Goal: Information Seeking & Learning: Learn about a topic

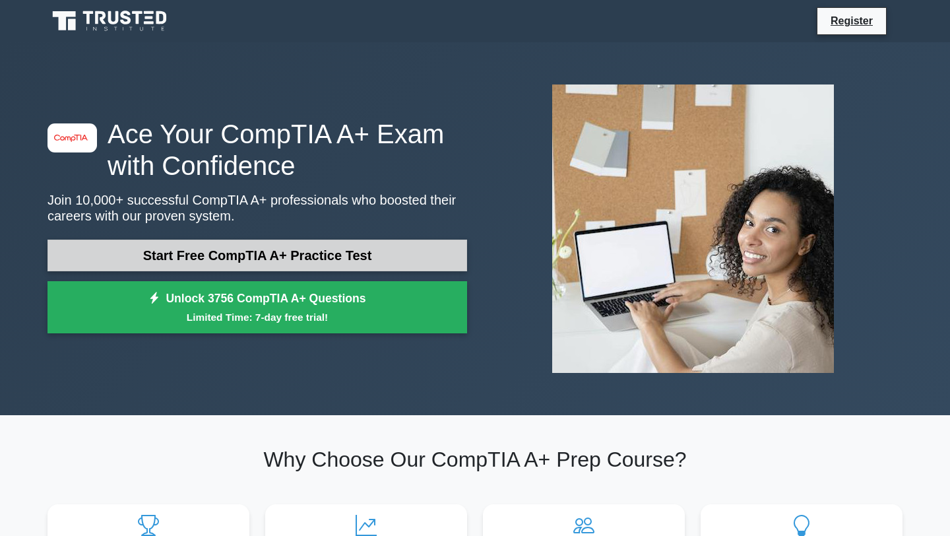
click at [349, 260] on link "Start Free CompTIA A+ Practice Test" at bounding box center [258, 256] width 420 height 32
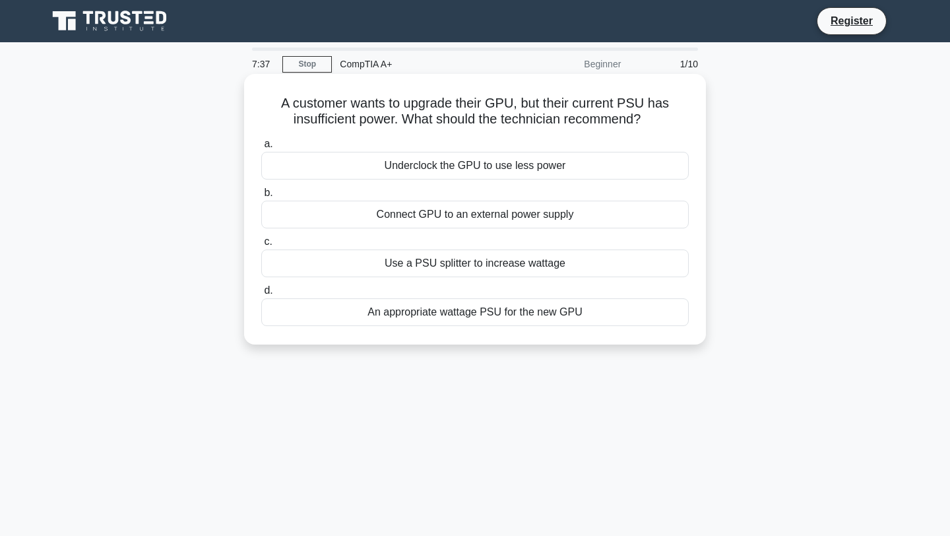
click at [403, 309] on div "An appropriate wattage PSU for the new GPU" at bounding box center [475, 312] width 428 height 28
click at [261, 295] on input "d. An appropriate wattage PSU for the new GPU" at bounding box center [261, 290] width 0 height 9
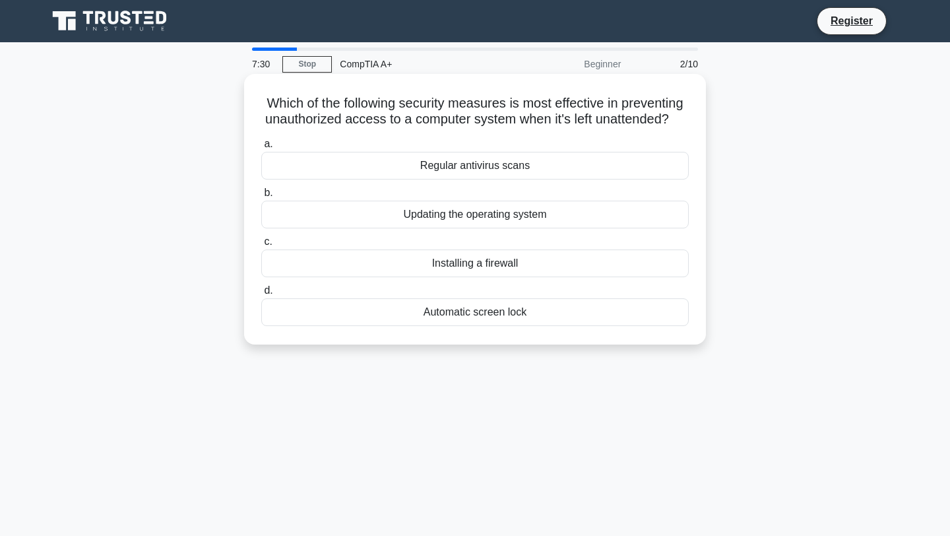
click at [441, 263] on div "Installing a firewall" at bounding box center [475, 263] width 428 height 28
click at [261, 246] on input "c. Installing a firewall" at bounding box center [261, 242] width 0 height 9
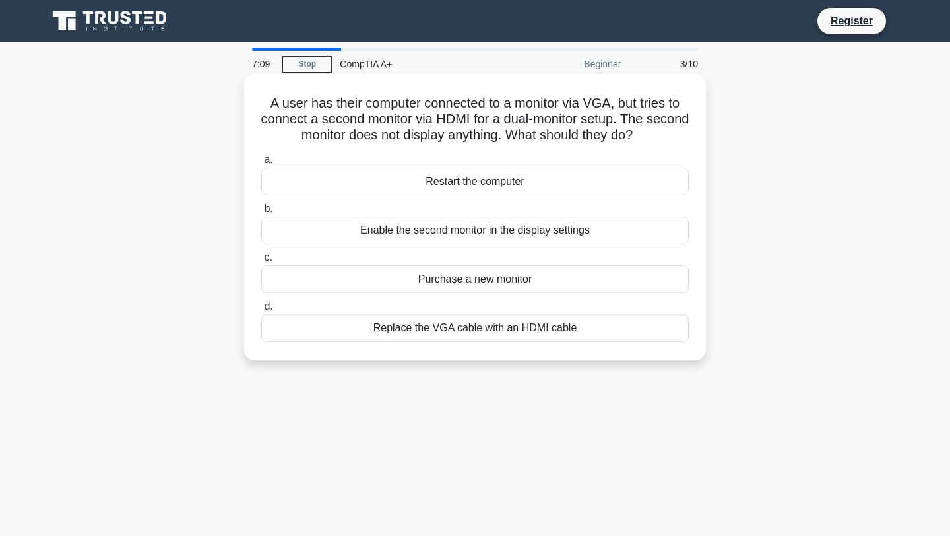
click at [452, 330] on div "Replace the VGA cable with an HDMI cable" at bounding box center [475, 328] width 428 height 28
click at [261, 311] on input "d. Replace the VGA cable with an HDMI cable" at bounding box center [261, 306] width 0 height 9
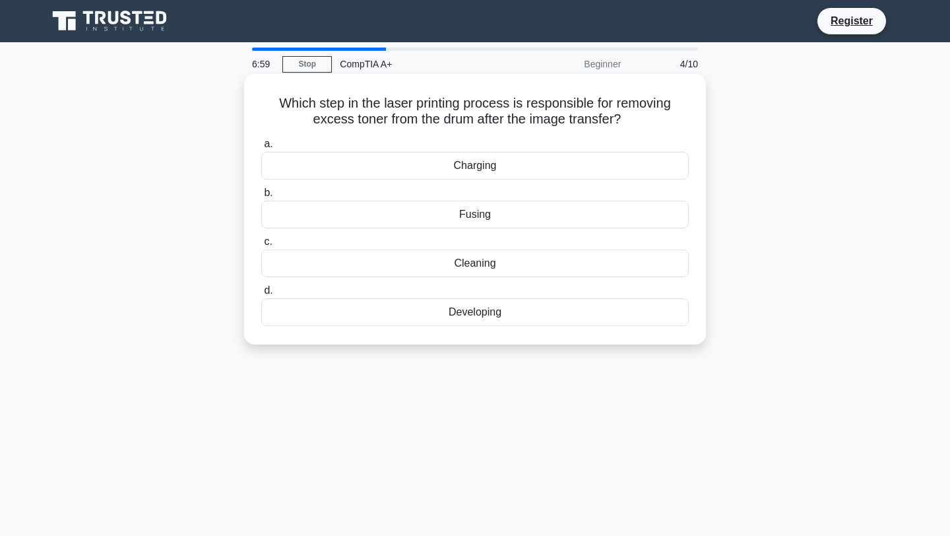
click at [444, 220] on div "Fusing" at bounding box center [475, 215] width 428 height 28
click at [261, 197] on input "b. Fusing" at bounding box center [261, 193] width 0 height 9
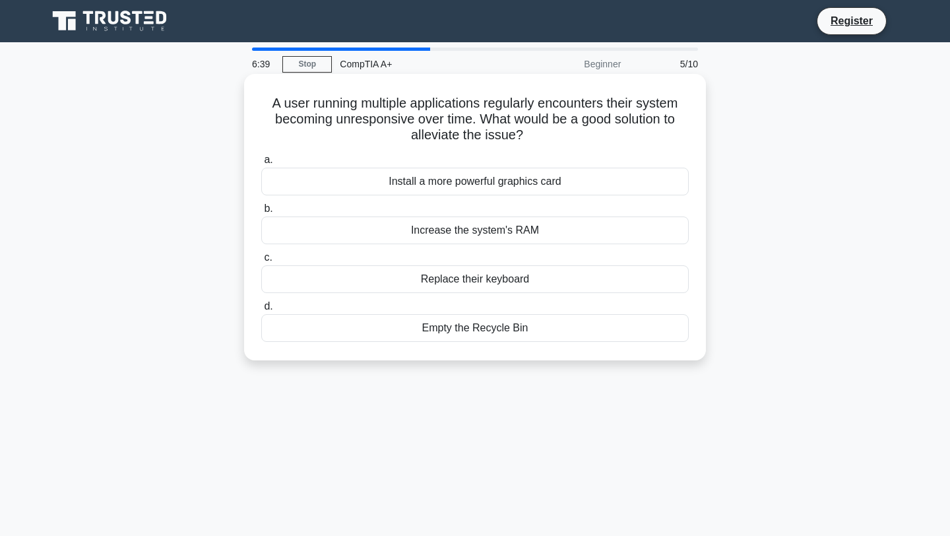
click at [444, 233] on div "Increase the system's RAM" at bounding box center [475, 230] width 428 height 28
click at [261, 213] on input "b. Increase the system's RAM" at bounding box center [261, 209] width 0 height 9
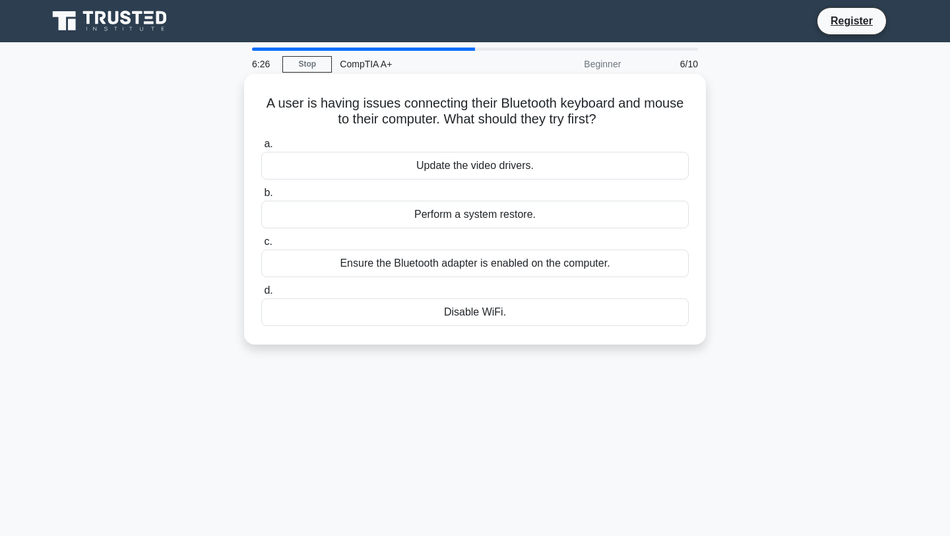
click at [455, 261] on div "Ensure the Bluetooth adapter is enabled on the computer." at bounding box center [475, 263] width 428 height 28
click at [261, 246] on input "c. Ensure the Bluetooth adapter is enabled on the computer." at bounding box center [261, 242] width 0 height 9
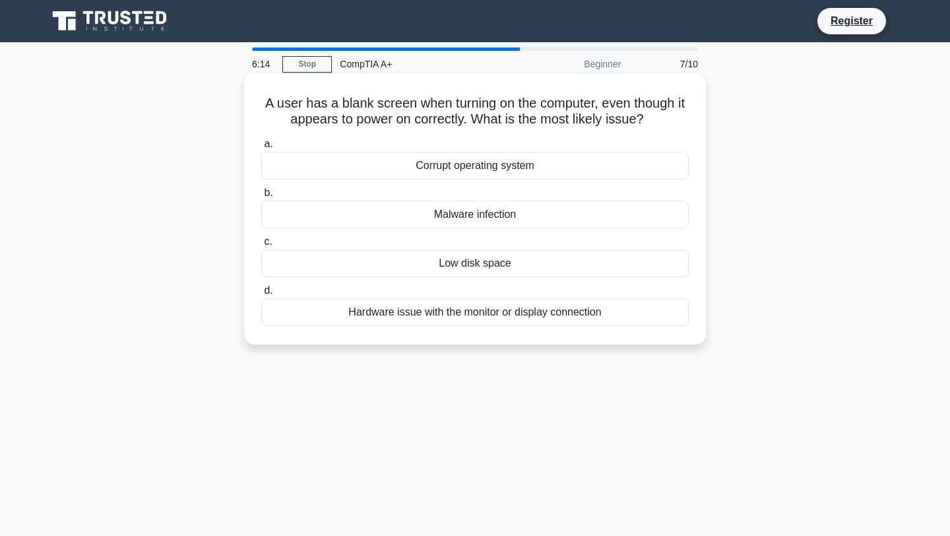
click at [468, 317] on div "Hardware issue with the monitor or display connection" at bounding box center [475, 312] width 428 height 28
click at [261, 295] on input "d. Hardware issue with the monitor or display connection" at bounding box center [261, 290] width 0 height 9
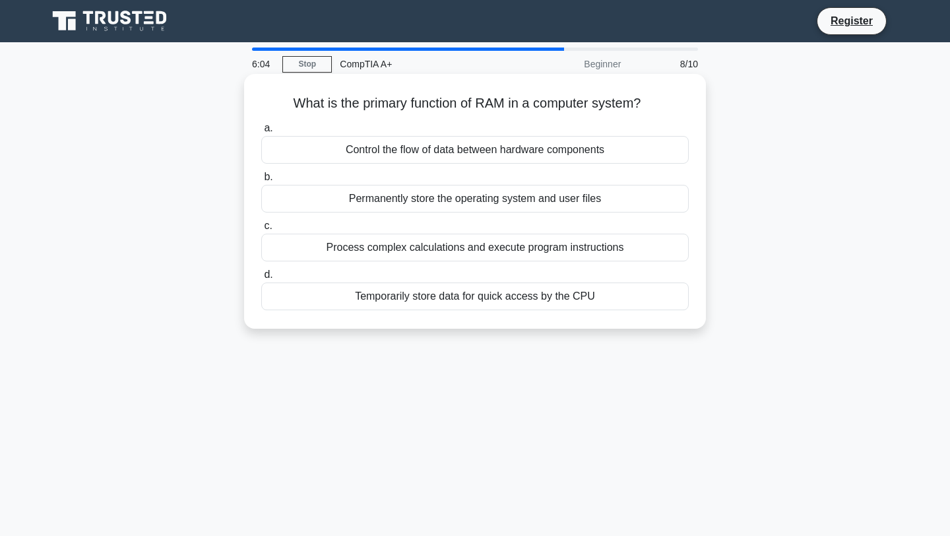
click at [440, 204] on div "Permanently store the operating system and user files" at bounding box center [475, 199] width 428 height 28
click at [261, 182] on input "b. Permanently store the operating system and user files" at bounding box center [261, 177] width 0 height 9
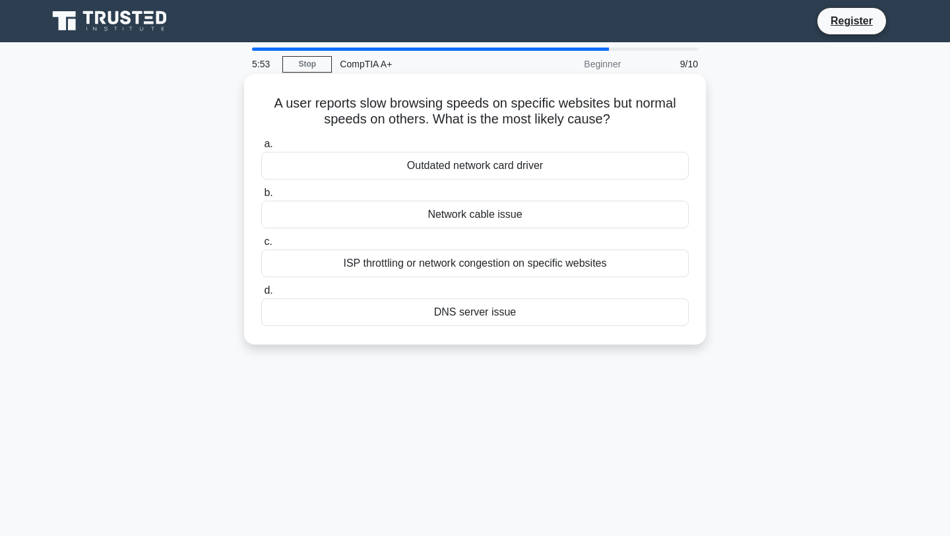
click at [445, 262] on div "ISP throttling or network congestion on specific websites" at bounding box center [475, 263] width 428 height 28
click at [261, 246] on input "c. ISP throttling or network congestion on specific websites" at bounding box center [261, 242] width 0 height 9
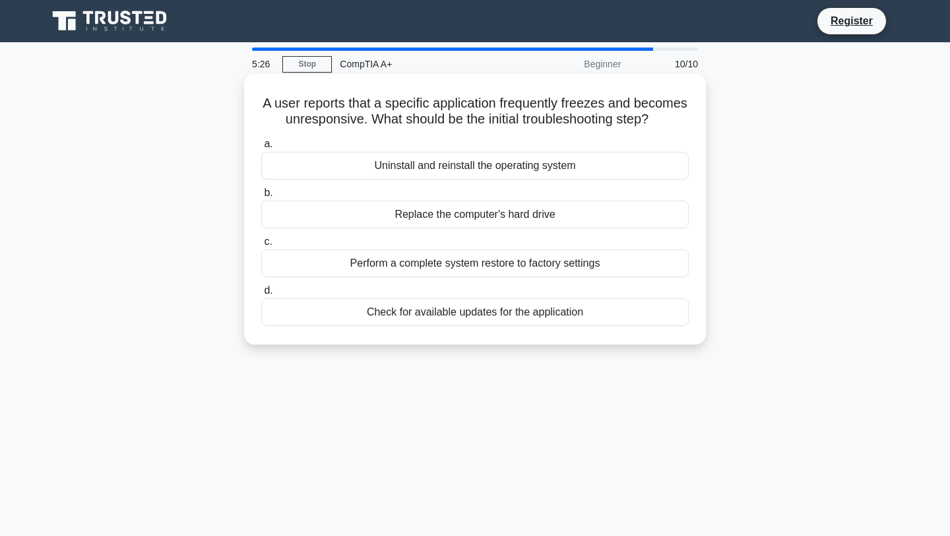
click at [449, 306] on div "Check for available updates for the application" at bounding box center [475, 312] width 428 height 28
click at [261, 295] on input "d. Check for available updates for the application" at bounding box center [261, 290] width 0 height 9
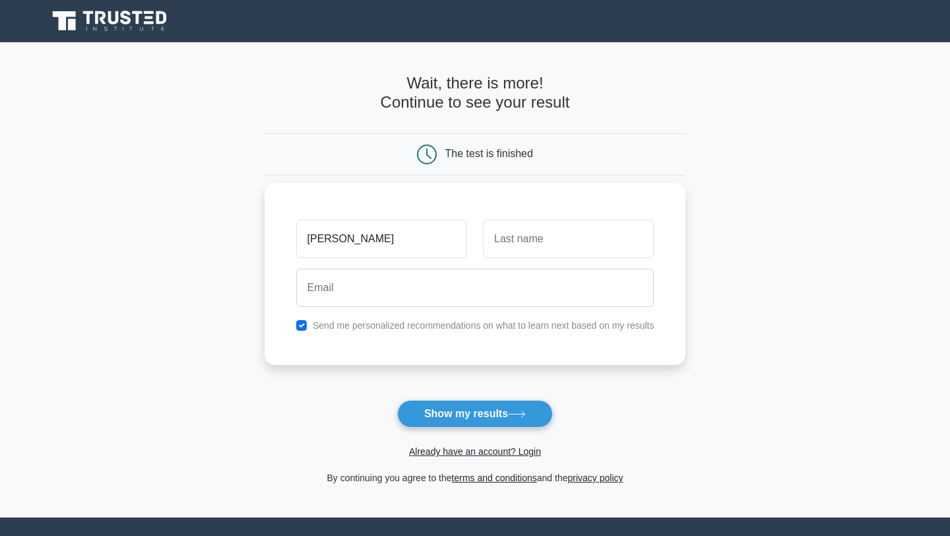
type input "[PERSON_NAME]"
click at [529, 240] on input "text" at bounding box center [568, 239] width 171 height 38
type input "Bracco"
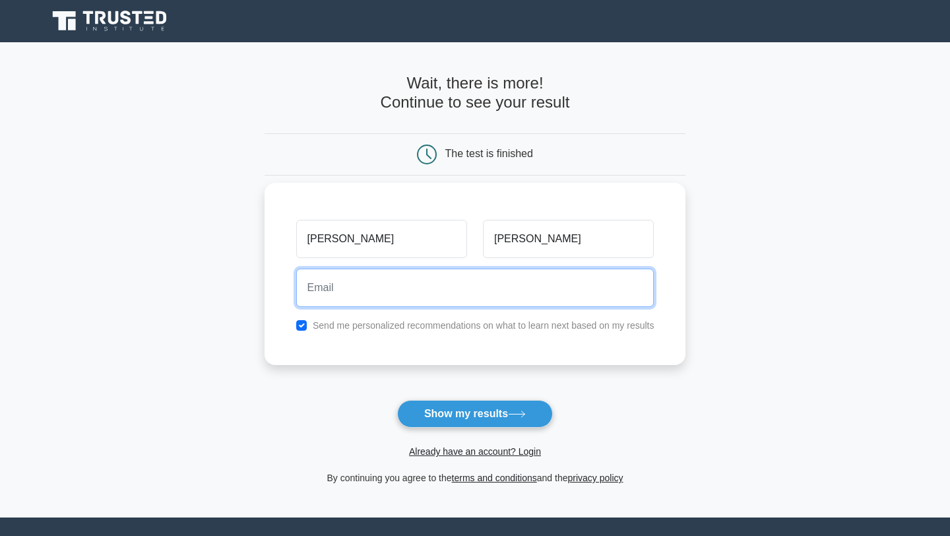
click at [472, 275] on input "email" at bounding box center [475, 288] width 358 height 38
type input "braccoa9@gmail.com"
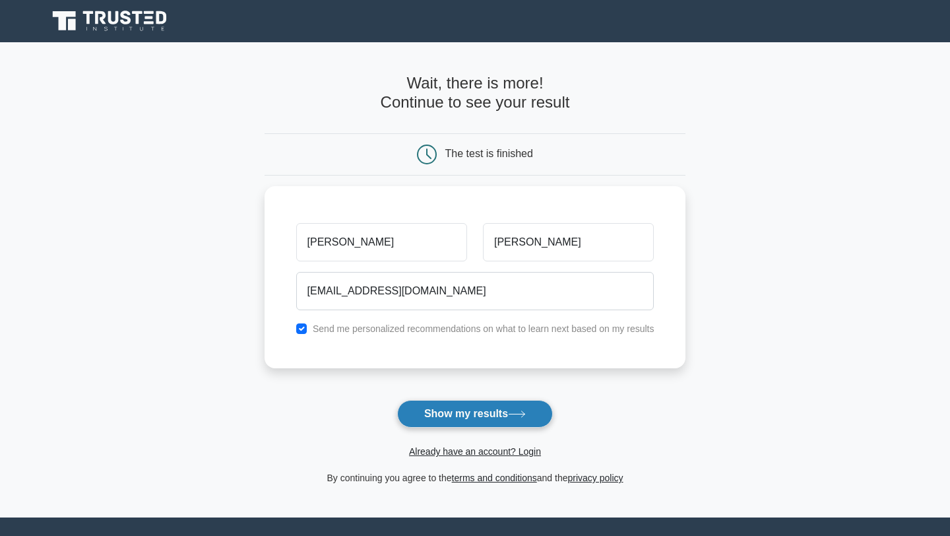
click at [445, 411] on button "Show my results" at bounding box center [475, 414] width 156 height 28
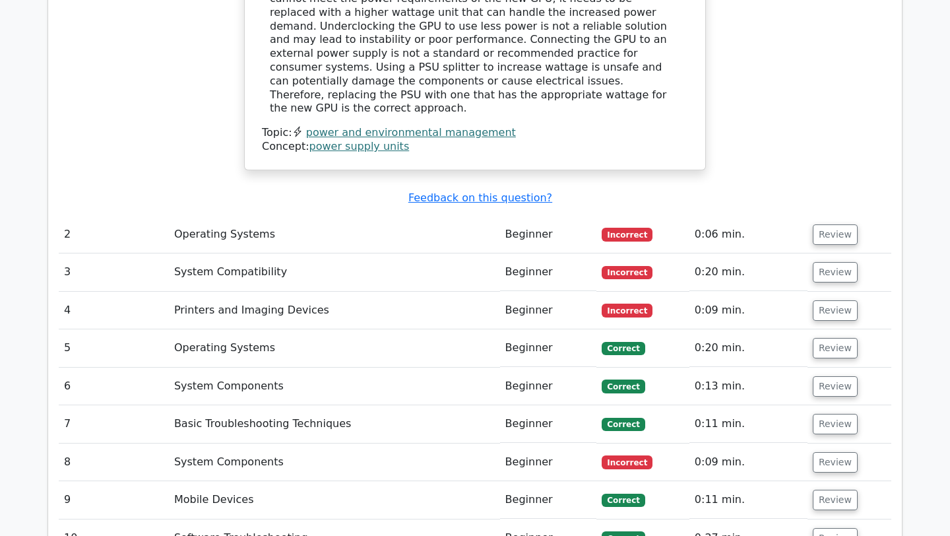
scroll to position [1527, 0]
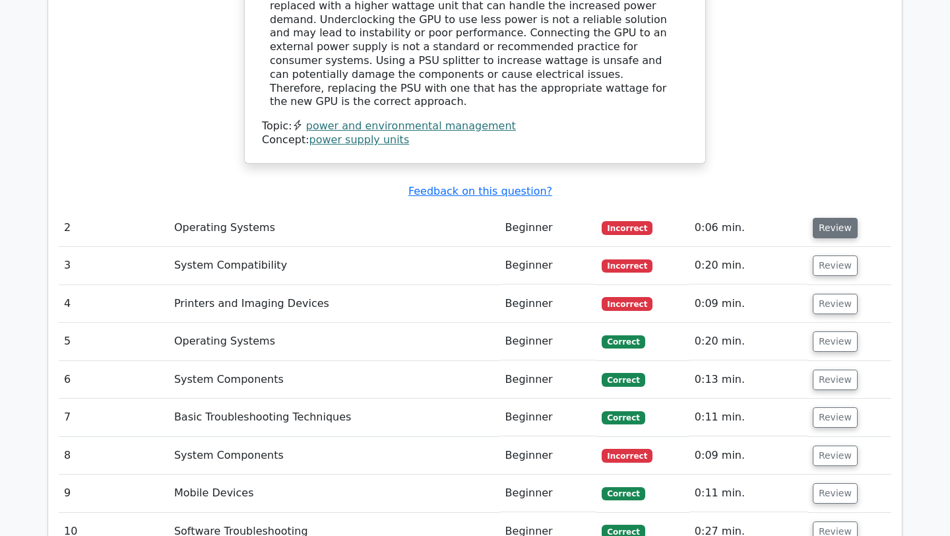
click at [820, 218] on button "Review" at bounding box center [835, 228] width 45 height 20
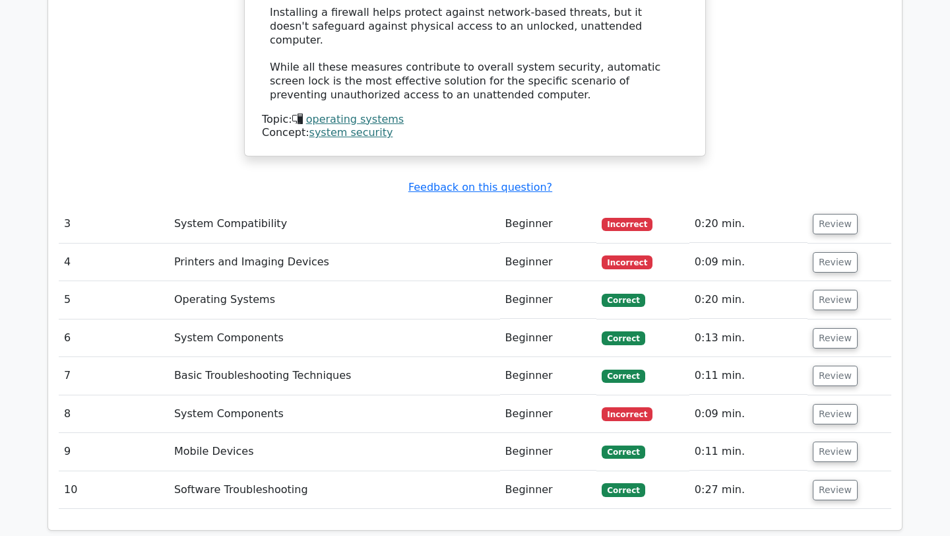
scroll to position [2340, 0]
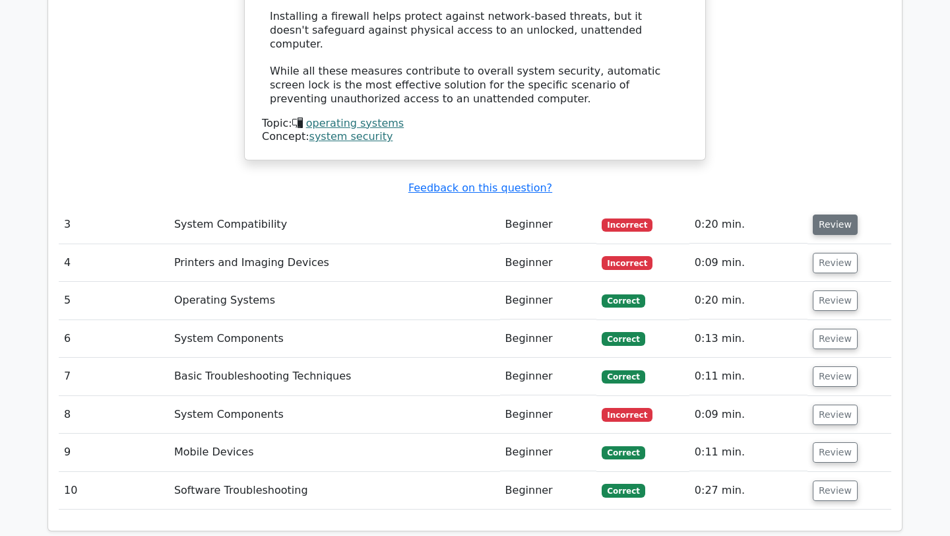
click at [841, 215] on button "Review" at bounding box center [835, 225] width 45 height 20
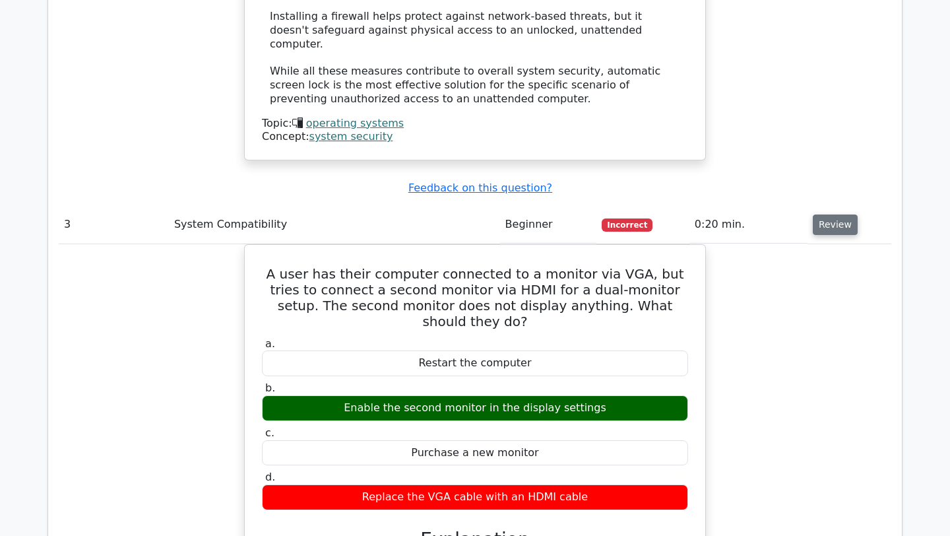
click at [826, 215] on button "Review" at bounding box center [835, 225] width 45 height 20
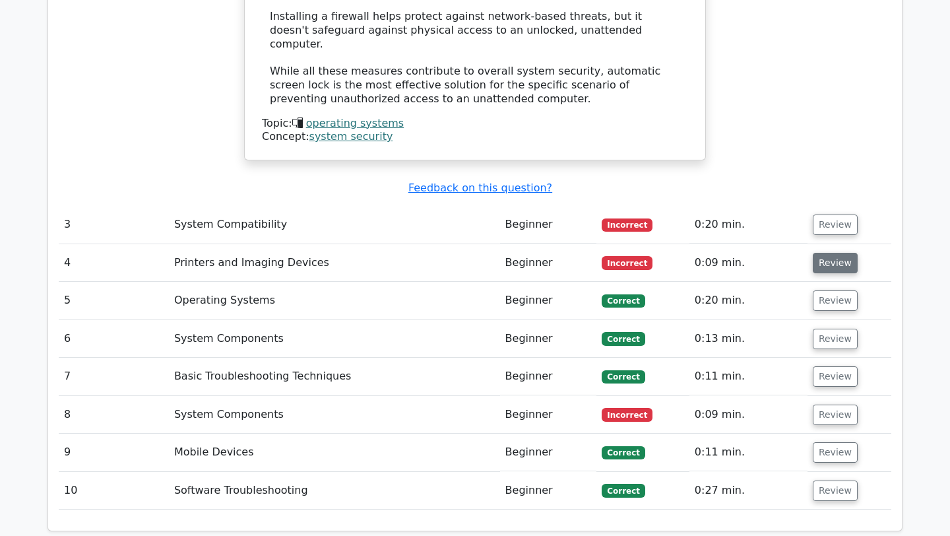
click at [834, 253] on button "Review" at bounding box center [835, 263] width 45 height 20
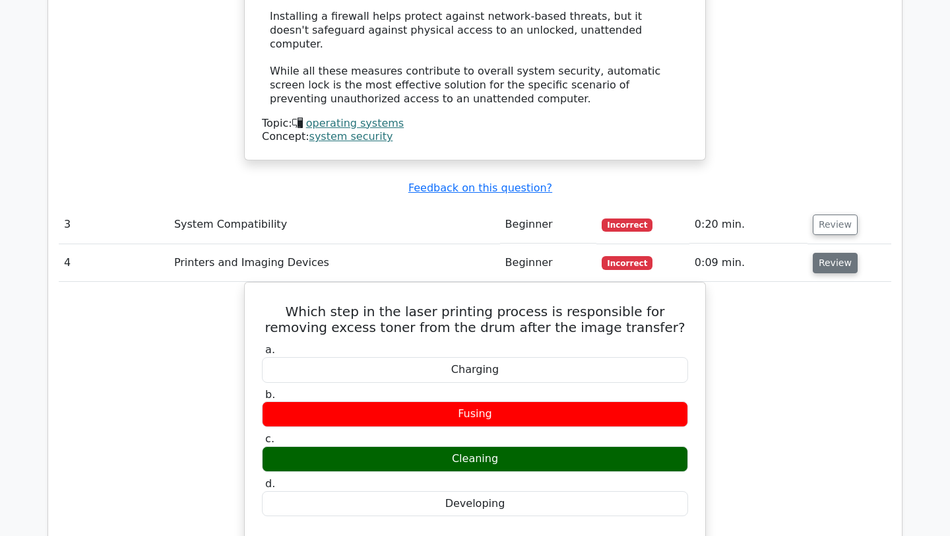
click at [832, 253] on button "Review" at bounding box center [835, 263] width 45 height 20
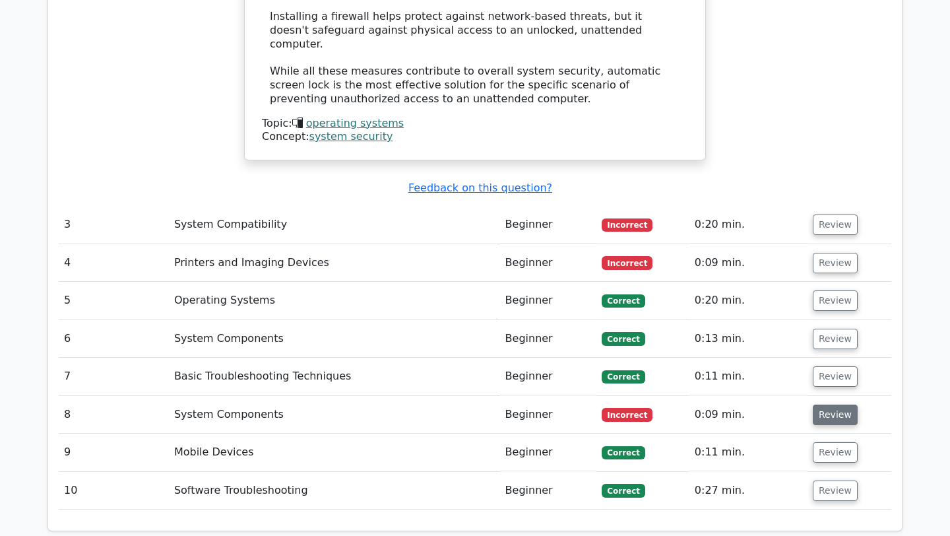
click at [822, 405] on button "Review" at bounding box center [835, 415] width 45 height 20
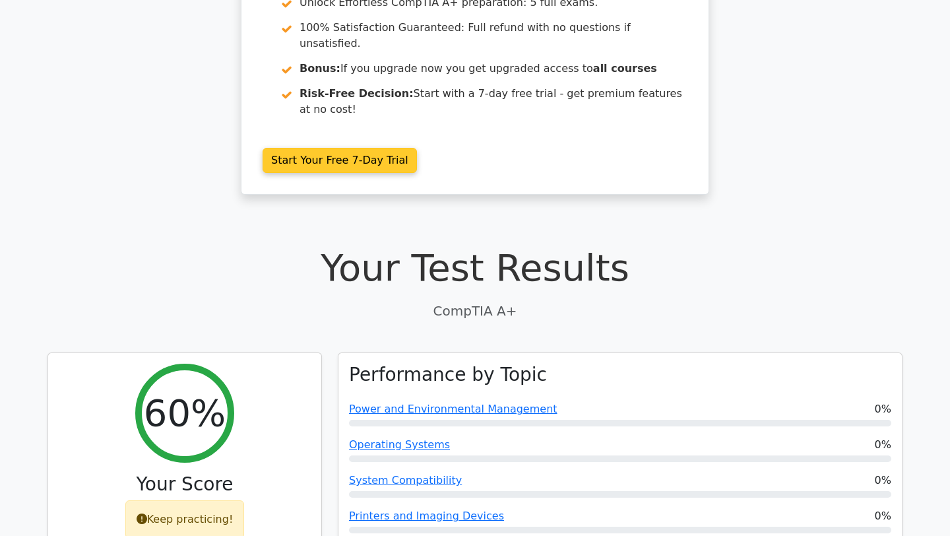
scroll to position [0, 0]
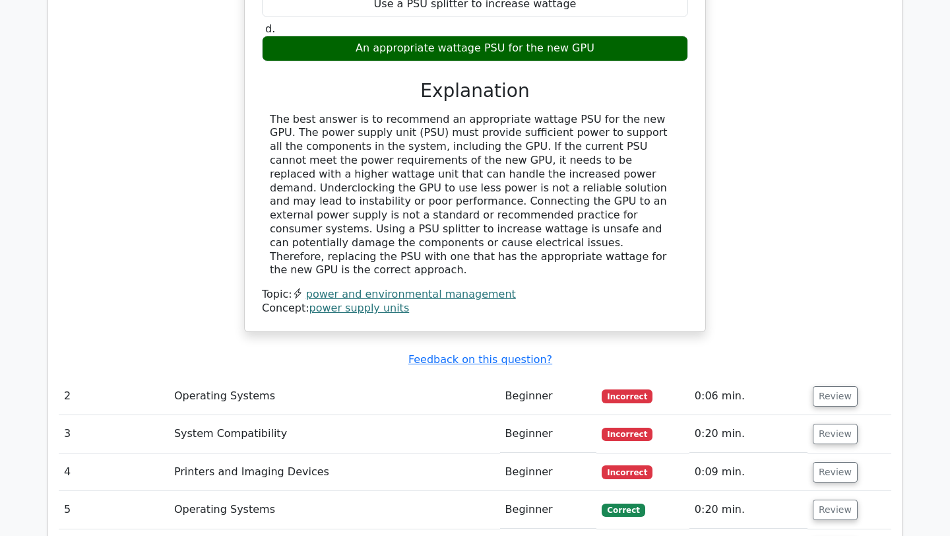
scroll to position [2117, 0]
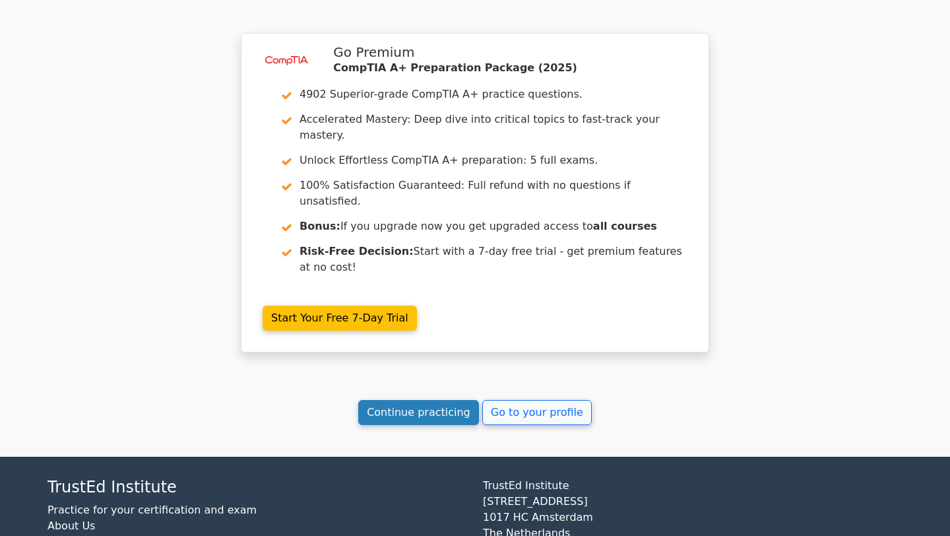
click at [443, 400] on link "Continue practicing" at bounding box center [418, 412] width 121 height 25
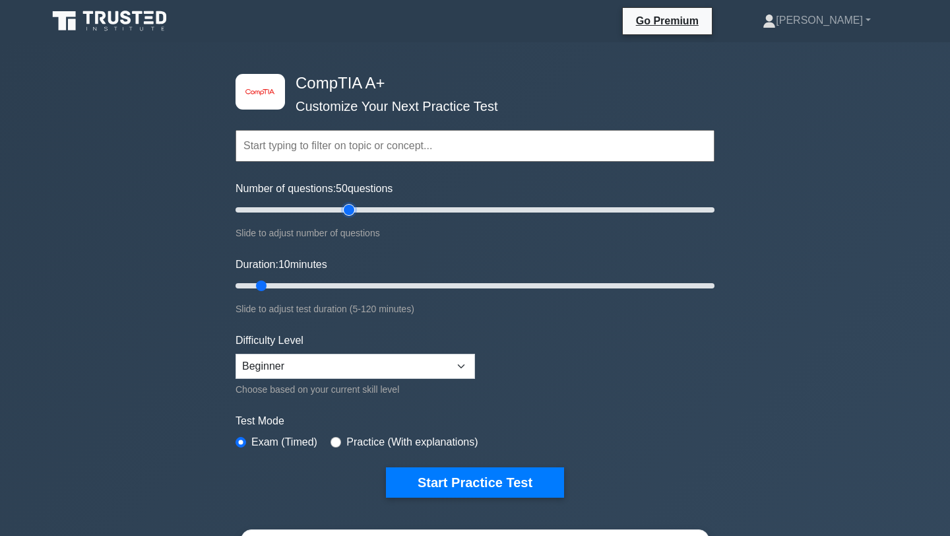
drag, startPoint x: 255, startPoint y: 209, endPoint x: 347, endPoint y: 211, distance: 91.1
type input "50"
click at [347, 211] on input "Number of questions: 50 questions" at bounding box center [475, 210] width 479 height 16
drag, startPoint x: 263, startPoint y: 284, endPoint x: 376, endPoint y: 292, distance: 113.8
type input "40"
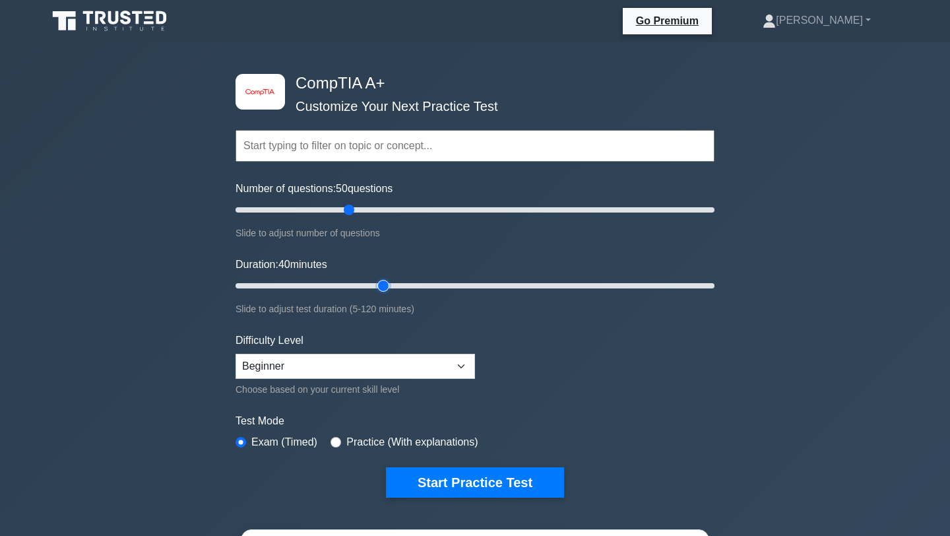
click at [376, 292] on input "Duration: 40 minutes" at bounding box center [475, 286] width 479 height 16
click at [312, 358] on select "Beginner Intermediate Expert" at bounding box center [356, 366] width 240 height 25
select select "intermediate"
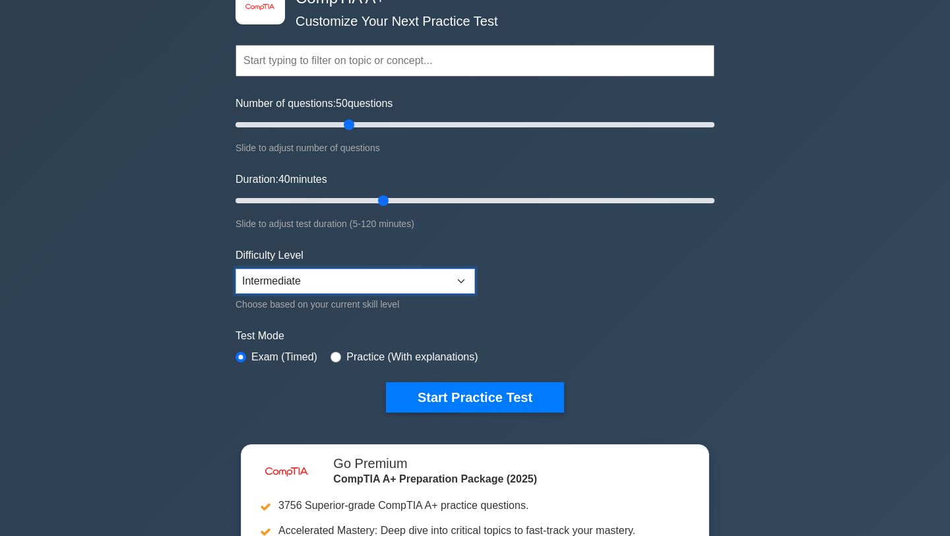
scroll to position [90, 0]
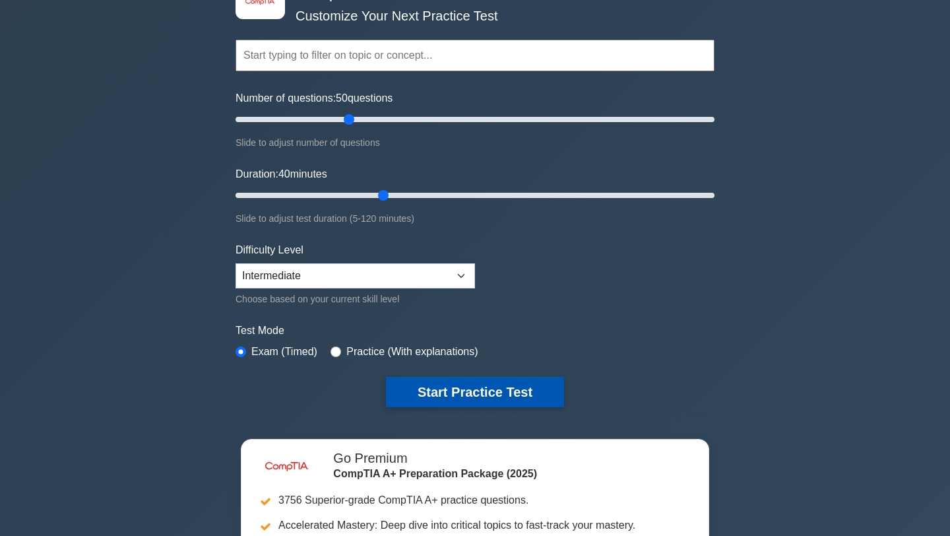
click at [436, 395] on button "Start Practice Test" at bounding box center [475, 392] width 178 height 30
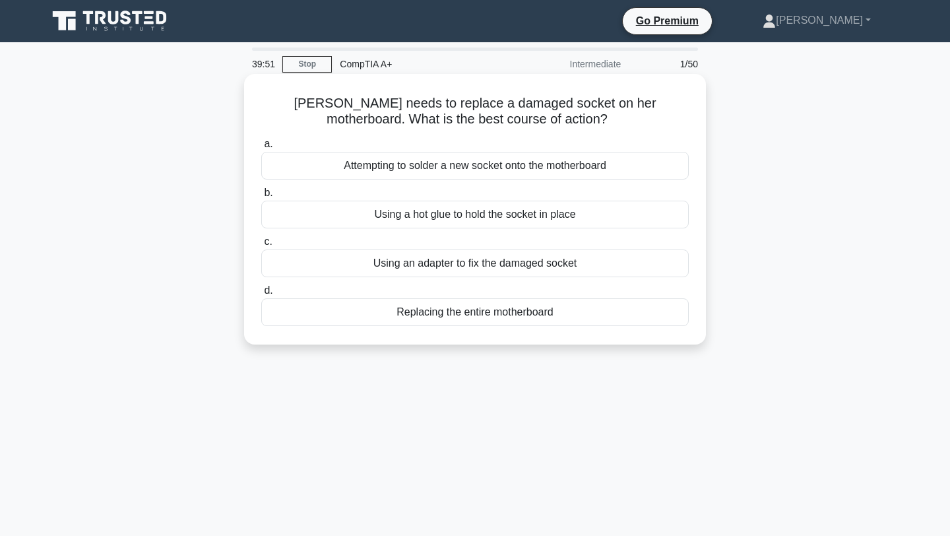
click at [331, 316] on div "Replacing the entire motherboard" at bounding box center [475, 312] width 428 height 28
click at [261, 295] on input "d. Replacing the entire motherboard" at bounding box center [261, 290] width 0 height 9
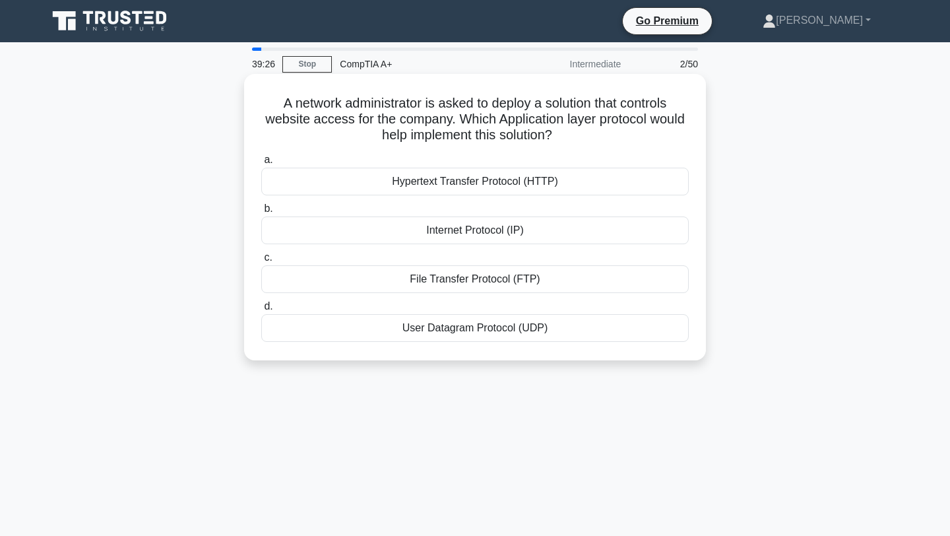
click at [399, 185] on div "Hypertext Transfer Protocol (HTTP)" at bounding box center [475, 182] width 428 height 28
click at [261, 164] on input "a. Hypertext Transfer Protocol (HTTP)" at bounding box center [261, 160] width 0 height 9
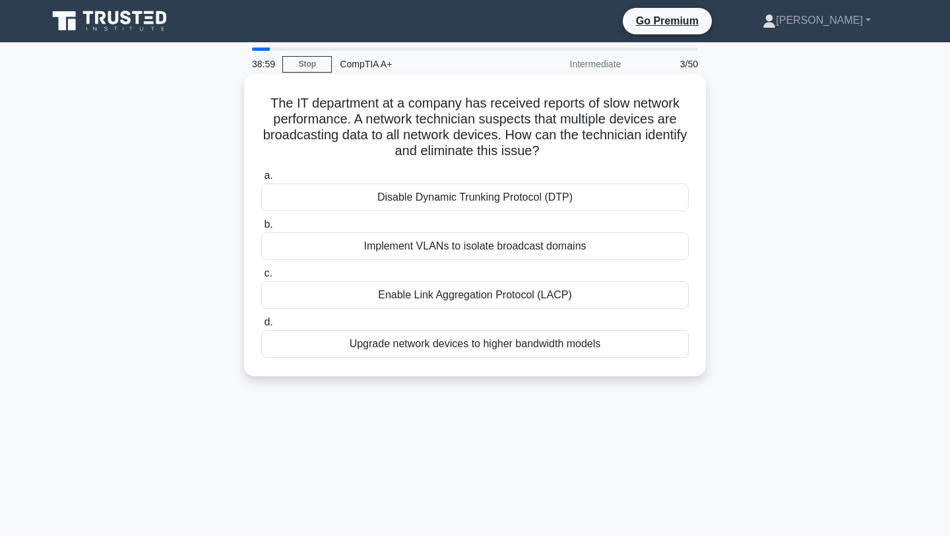
click at [390, 347] on div "Upgrade network devices to higher bandwidth models" at bounding box center [475, 344] width 428 height 28
click at [261, 327] on input "d. Upgrade network devices to higher bandwidth models" at bounding box center [261, 322] width 0 height 9
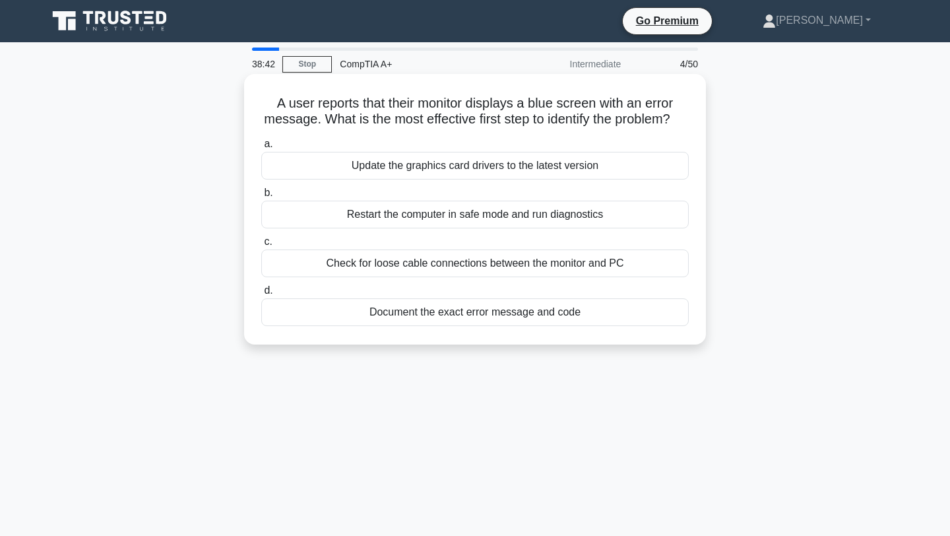
click at [403, 215] on div "Restart the computer in safe mode and run diagnostics" at bounding box center [475, 215] width 428 height 28
click at [261, 197] on input "b. Restart the computer in safe mode and run diagnostics" at bounding box center [261, 193] width 0 height 9
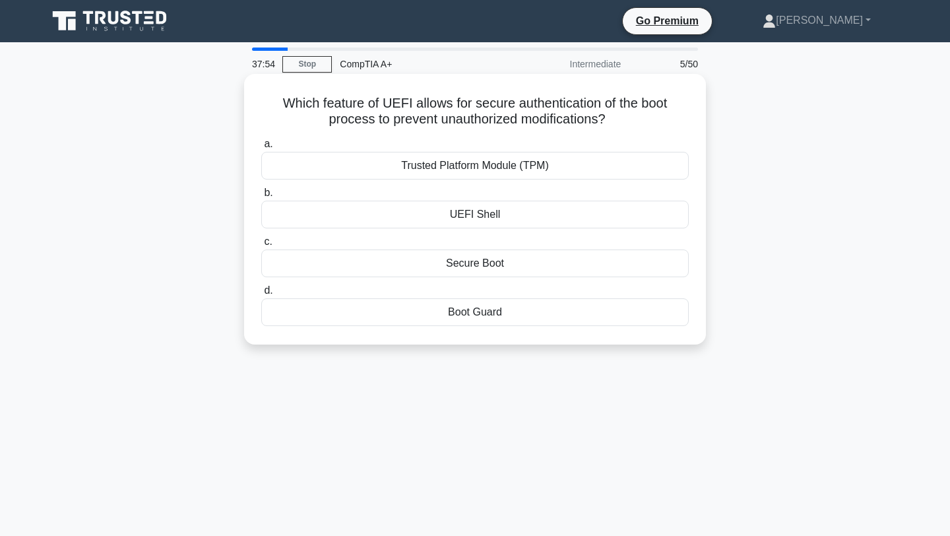
click at [413, 166] on div "Trusted Platform Module (TPM)" at bounding box center [475, 166] width 428 height 28
click at [261, 149] on input "a. Trusted Platform Module (TPM)" at bounding box center [261, 144] width 0 height 9
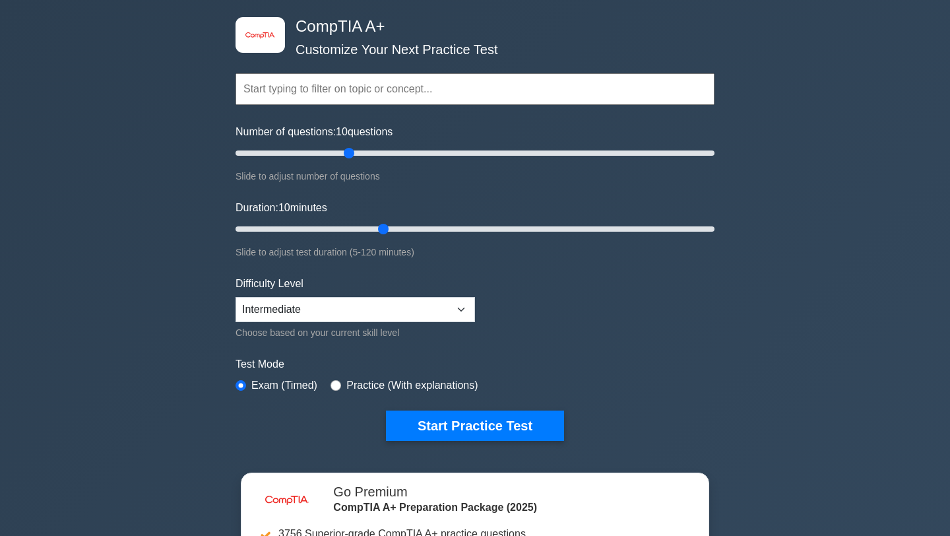
scroll to position [44, 0]
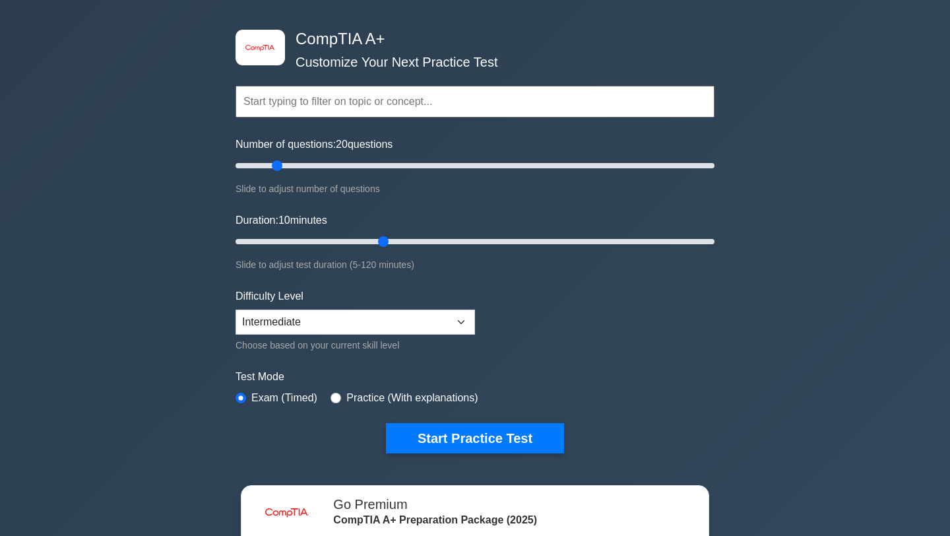
drag, startPoint x: 347, startPoint y: 166, endPoint x: 275, endPoint y: 170, distance: 72.1
type input "20"
click at [275, 170] on input "Number of questions: 20 questions" at bounding box center [475, 166] width 479 height 16
drag, startPoint x: 382, startPoint y: 241, endPoint x: 338, endPoint y: 249, distance: 44.9
type input "30"
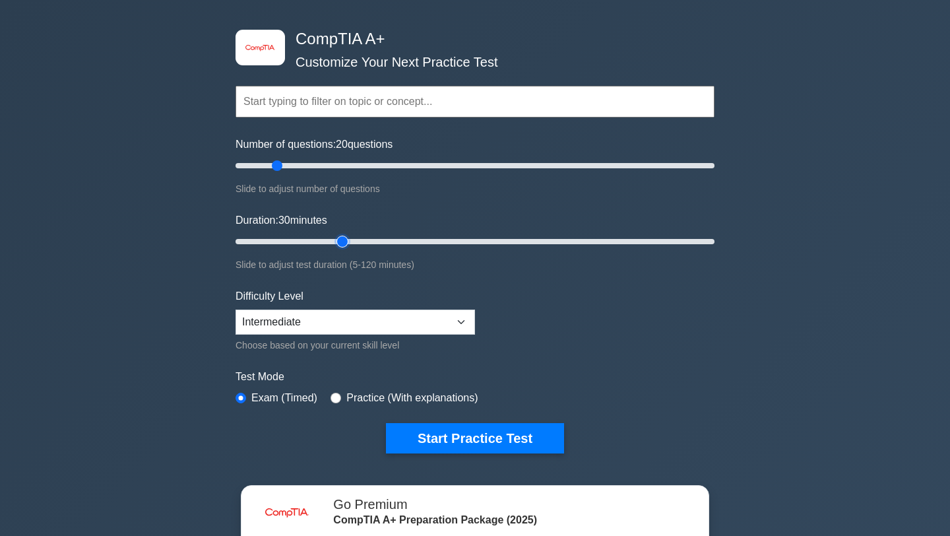
click at [338, 249] on input "Duration: 30 minutes" at bounding box center [475, 242] width 479 height 16
click at [320, 321] on select "Beginner Intermediate Expert" at bounding box center [356, 322] width 240 height 25
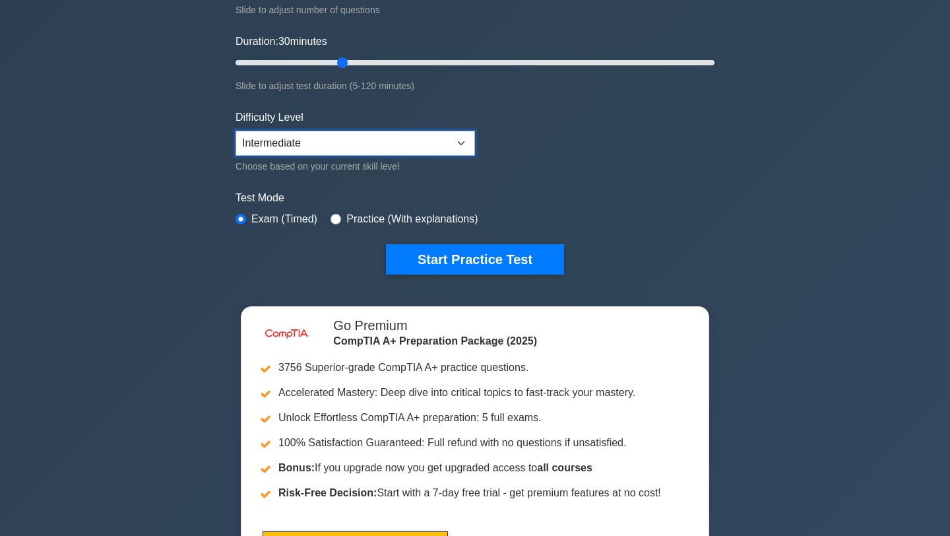
scroll to position [229, 0]
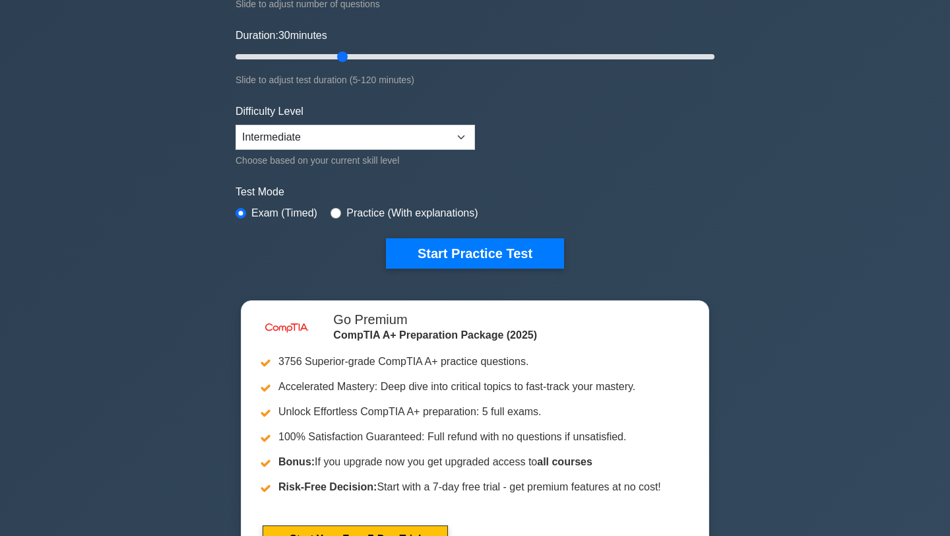
click at [337, 218] on div "Practice (With explanations)" at bounding box center [404, 213] width 147 height 16
click at [337, 212] on input "radio" at bounding box center [336, 213] width 11 height 11
radio input "true"
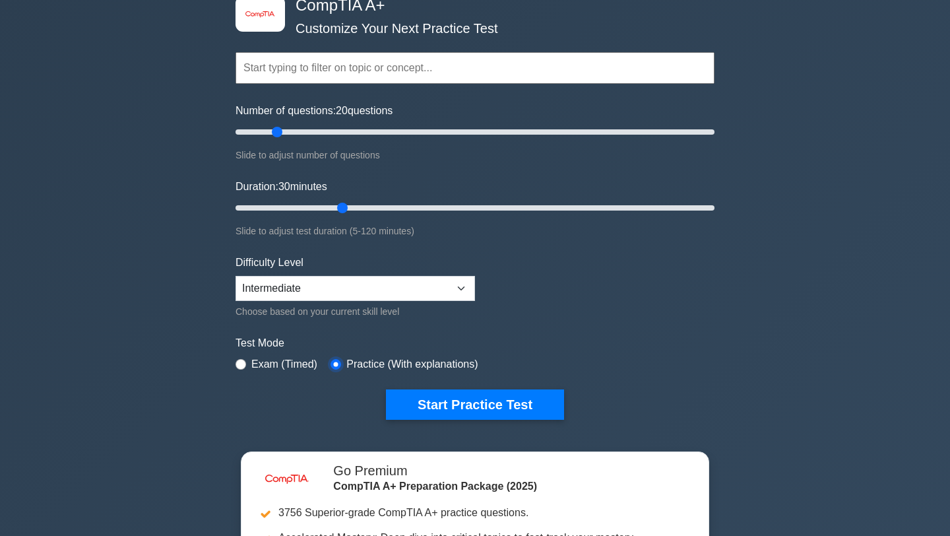
scroll to position [0, 0]
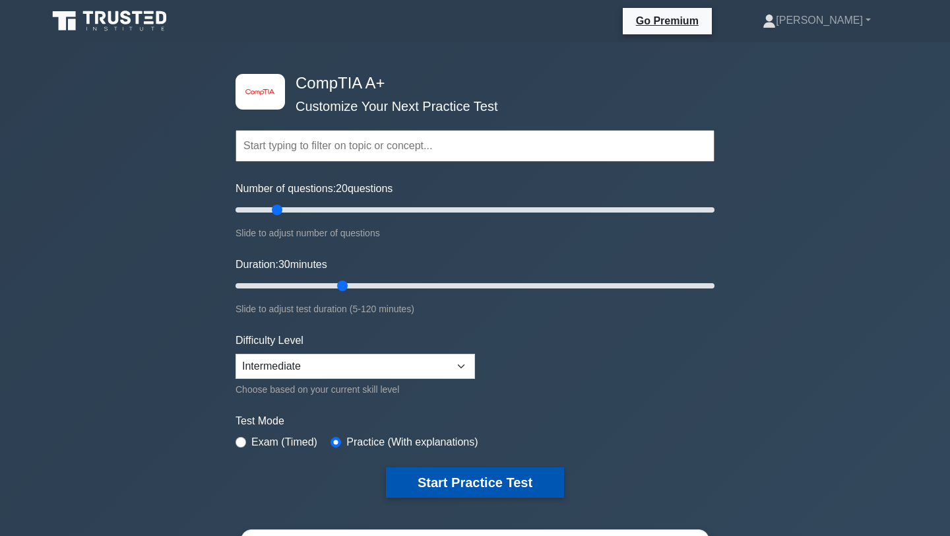
click at [422, 485] on button "Start Practice Test" at bounding box center [475, 482] width 178 height 30
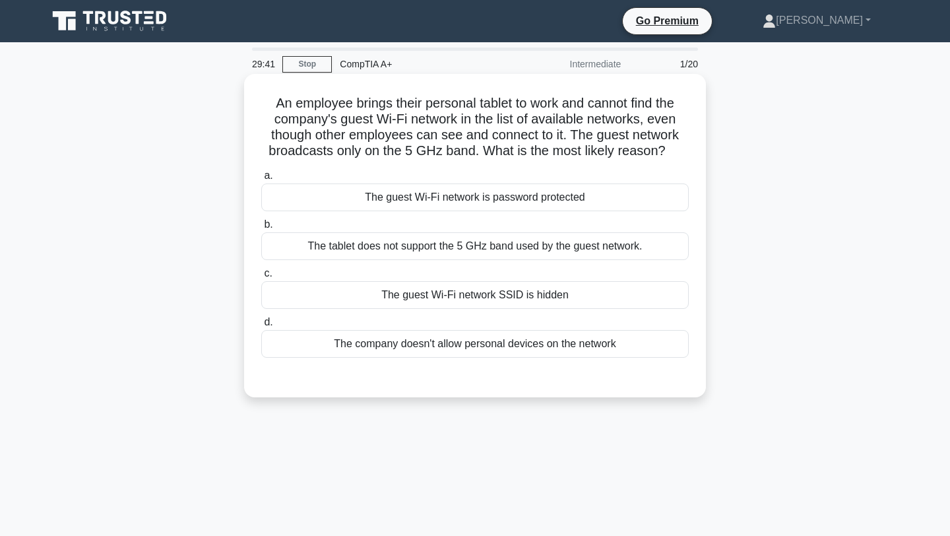
click at [376, 350] on div "The company doesn't allow personal devices on the network" at bounding box center [475, 344] width 428 height 28
click at [261, 327] on input "d. The company doesn't allow personal devices on the network" at bounding box center [261, 322] width 0 height 9
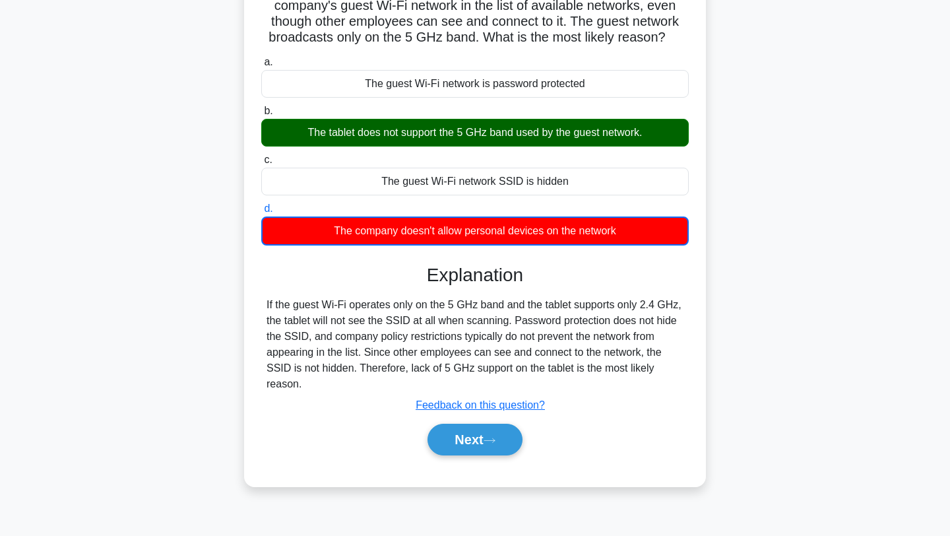
scroll to position [114, 0]
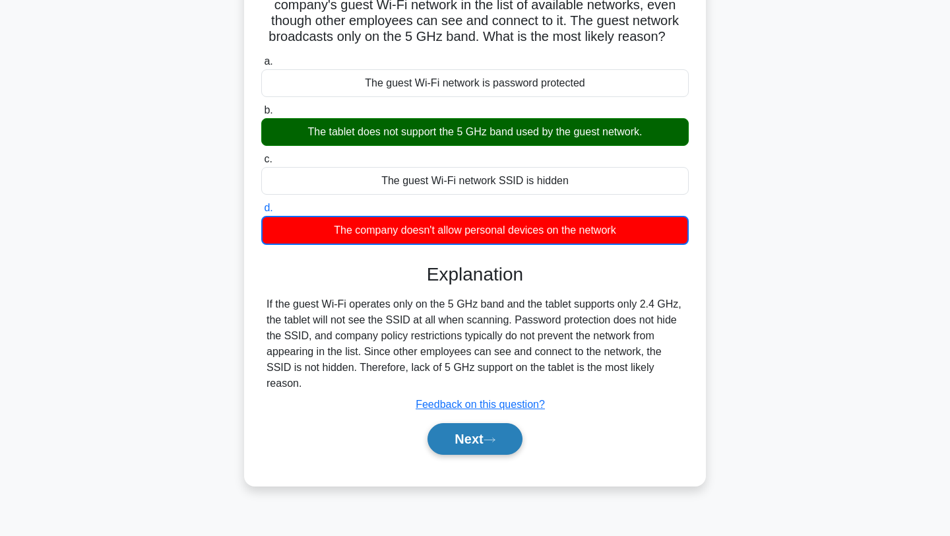
click at [449, 436] on button "Next" at bounding box center [475, 439] width 94 height 32
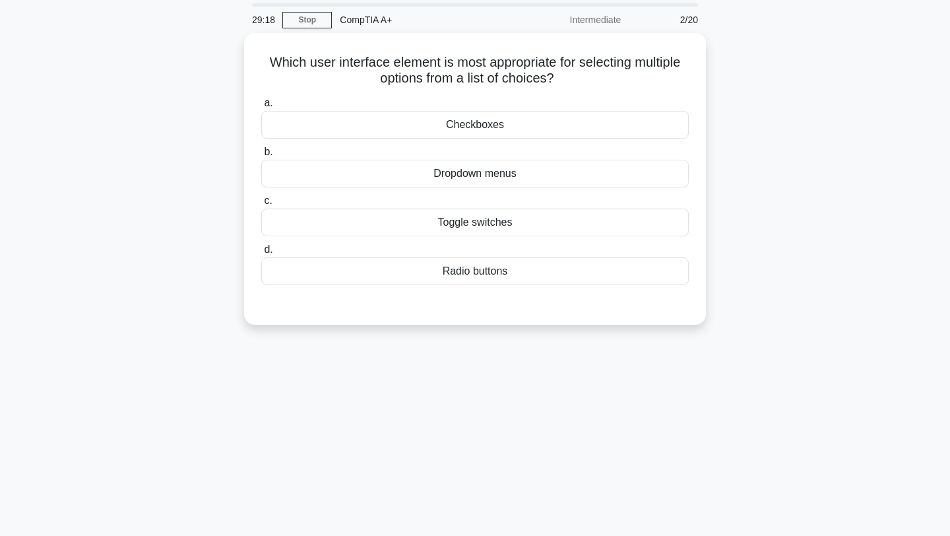
scroll to position [0, 0]
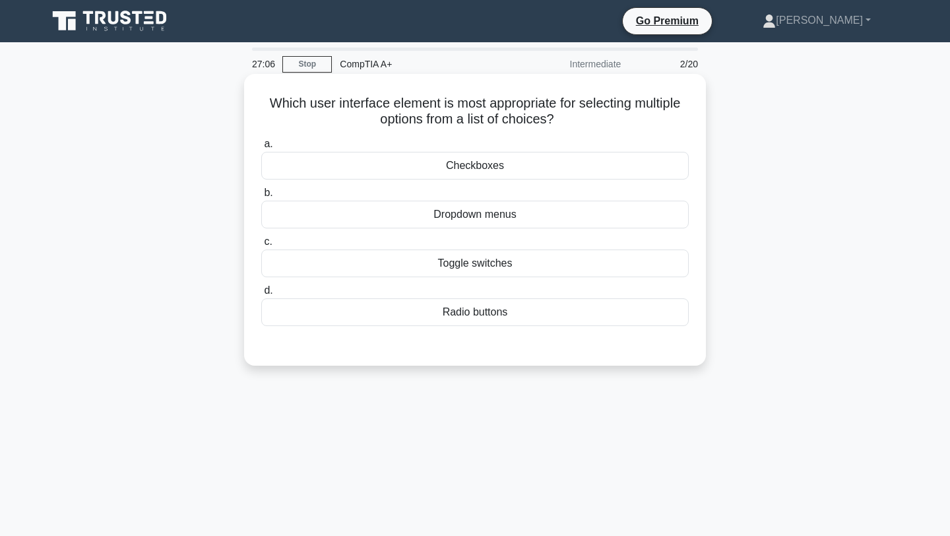
click at [443, 215] on div "Dropdown menus" at bounding box center [475, 215] width 428 height 28
click at [261, 197] on input "b. Dropdown menus" at bounding box center [261, 193] width 0 height 9
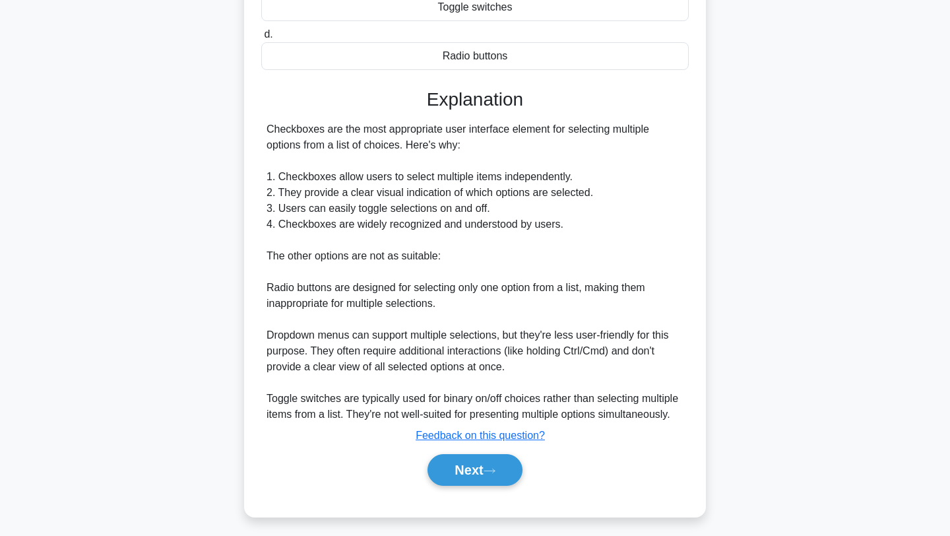
scroll to position [263, 0]
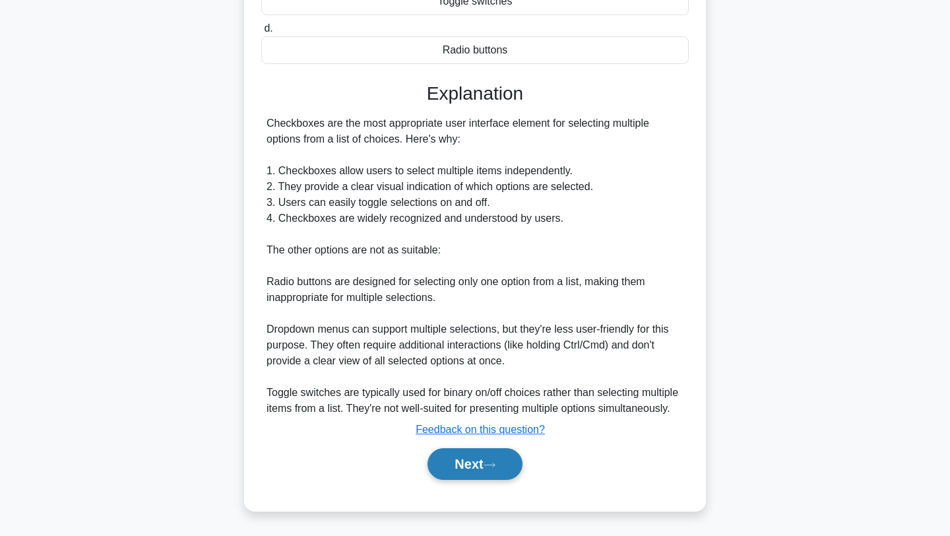
click at [455, 463] on button "Next" at bounding box center [475, 464] width 94 height 32
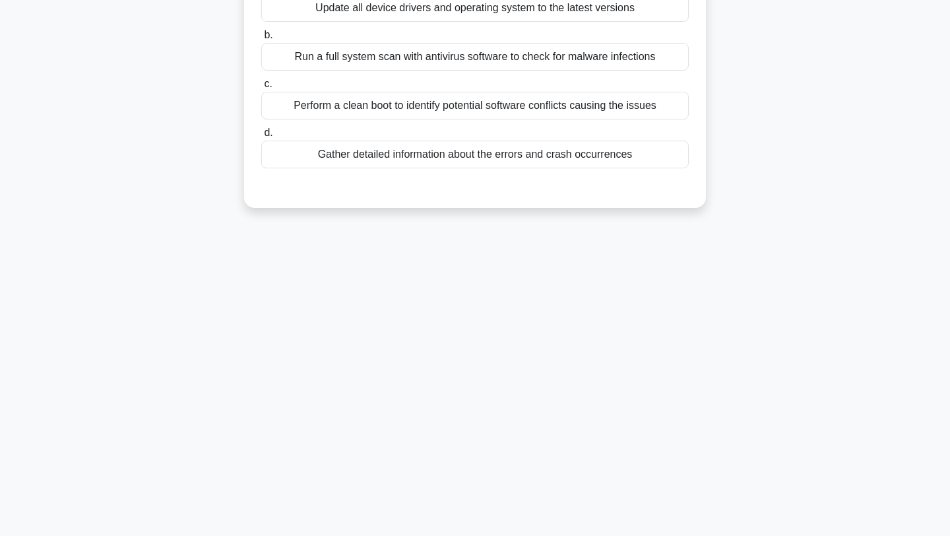
scroll to position [0, 0]
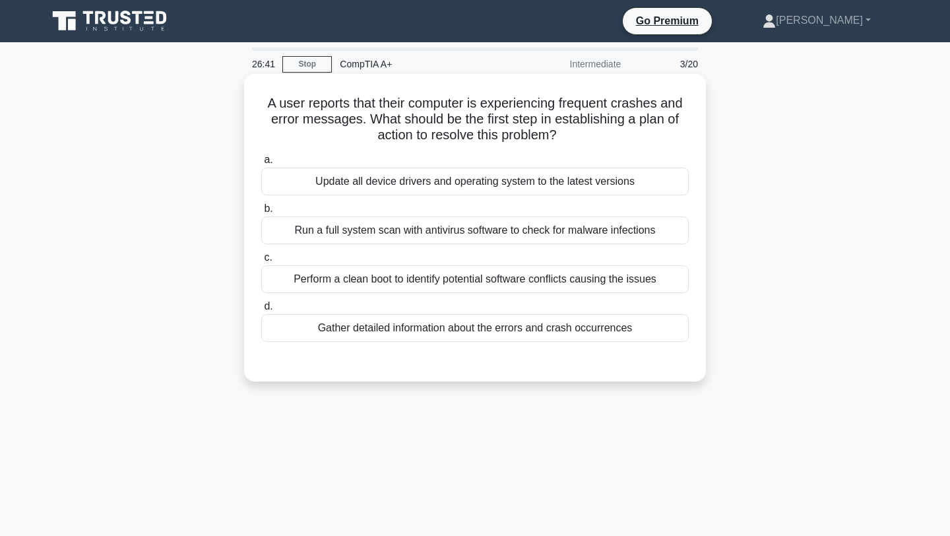
click at [454, 230] on div "Run a full system scan with antivirus software to check for malware infections" at bounding box center [475, 230] width 428 height 28
click at [261, 213] on input "b. Run a full system scan with antivirus software to check for malware infectio…" at bounding box center [261, 209] width 0 height 9
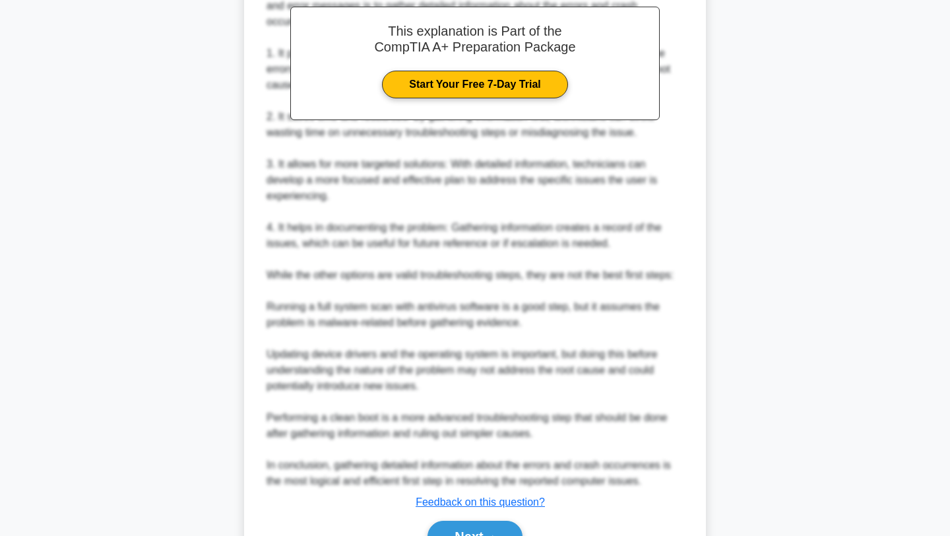
scroll to position [485, 0]
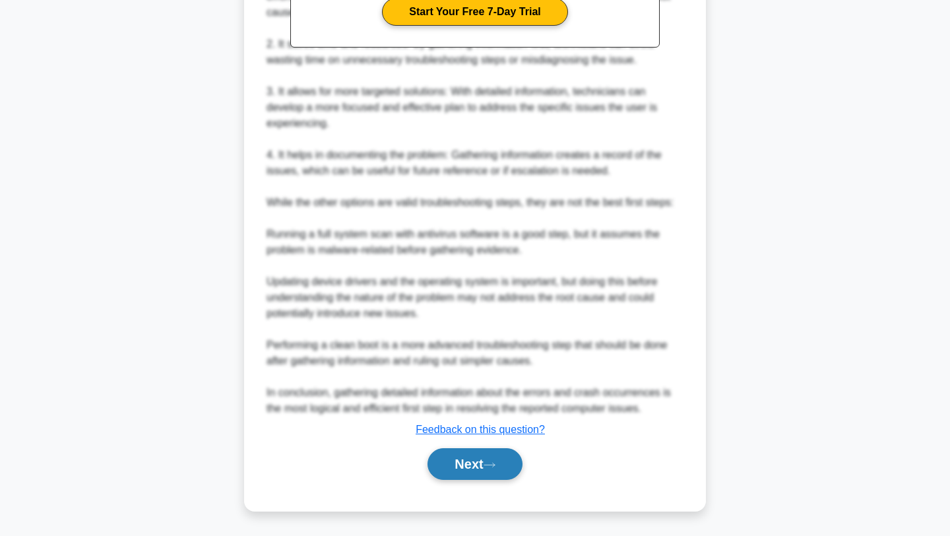
click at [489, 463] on icon at bounding box center [490, 464] width 12 height 7
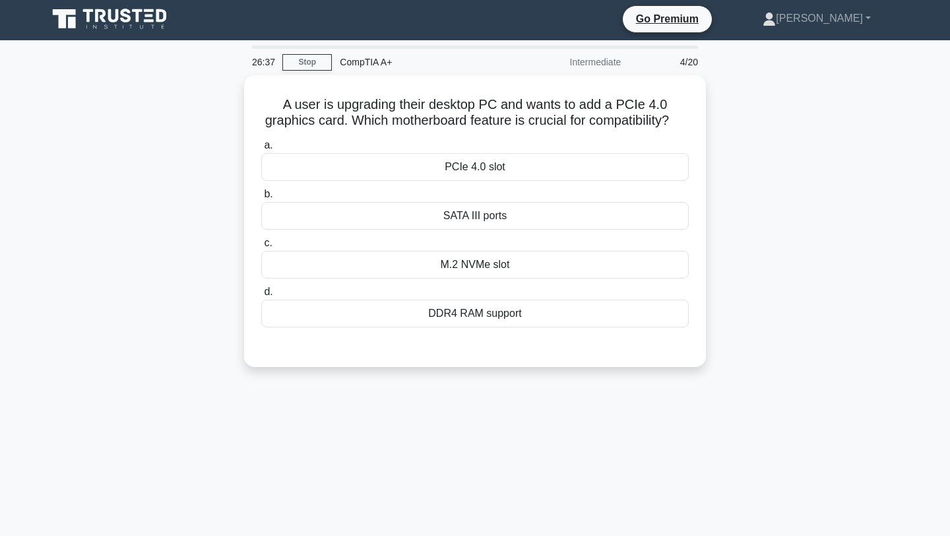
scroll to position [0, 0]
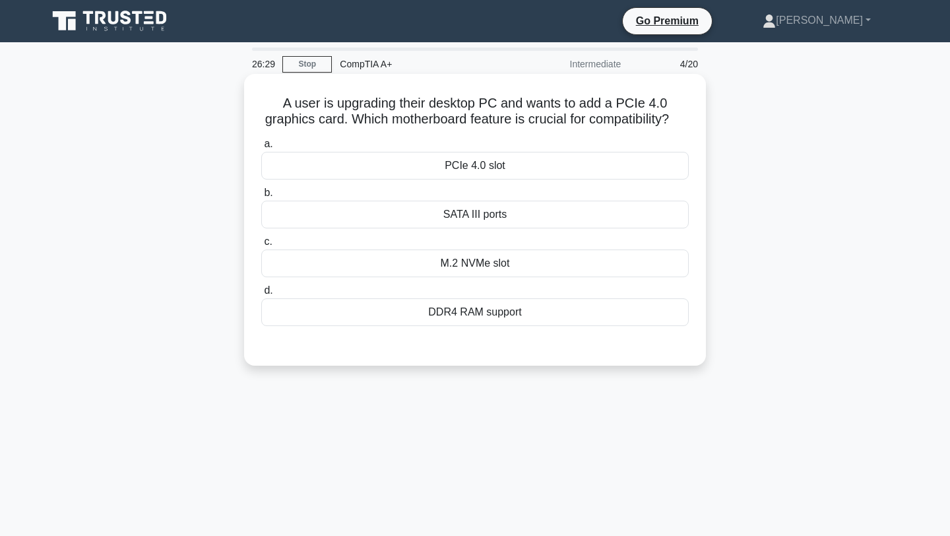
click at [474, 298] on label "d. DDR4 RAM support" at bounding box center [475, 304] width 428 height 44
click at [261, 295] on input "d. DDR4 RAM support" at bounding box center [261, 290] width 0 height 9
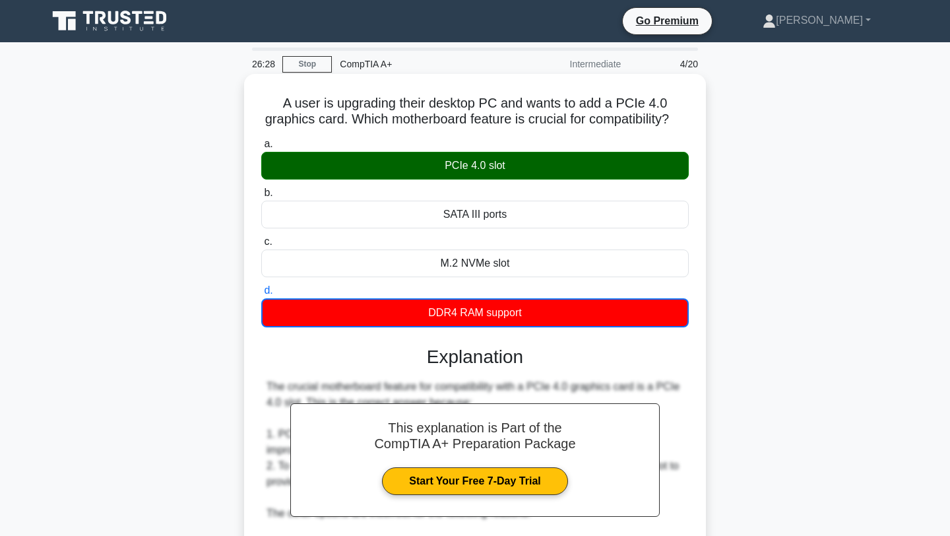
click at [474, 176] on div "PCIe 4.0 slot" at bounding box center [475, 166] width 428 height 28
click at [261, 149] on input "a. PCIe 4.0 slot" at bounding box center [261, 144] width 0 height 9
